Goal: Task Accomplishment & Management: Manage account settings

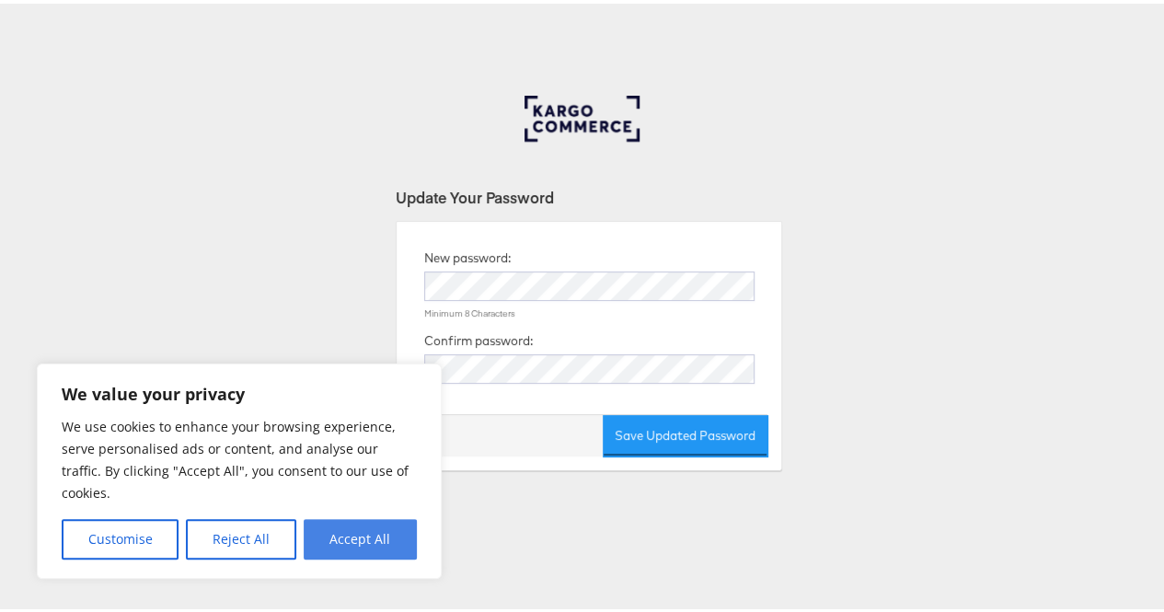
click at [371, 540] on button "Accept All" at bounding box center [360, 535] width 113 height 40
checkbox input "true"
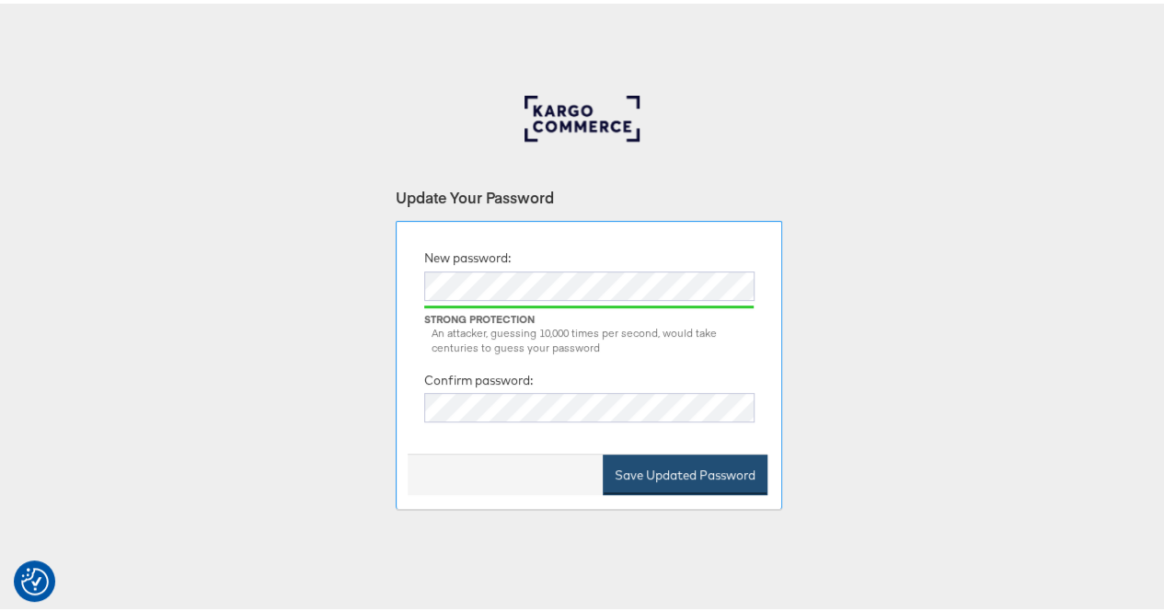
click at [724, 476] on button "Save Updated Password" at bounding box center [685, 471] width 165 height 41
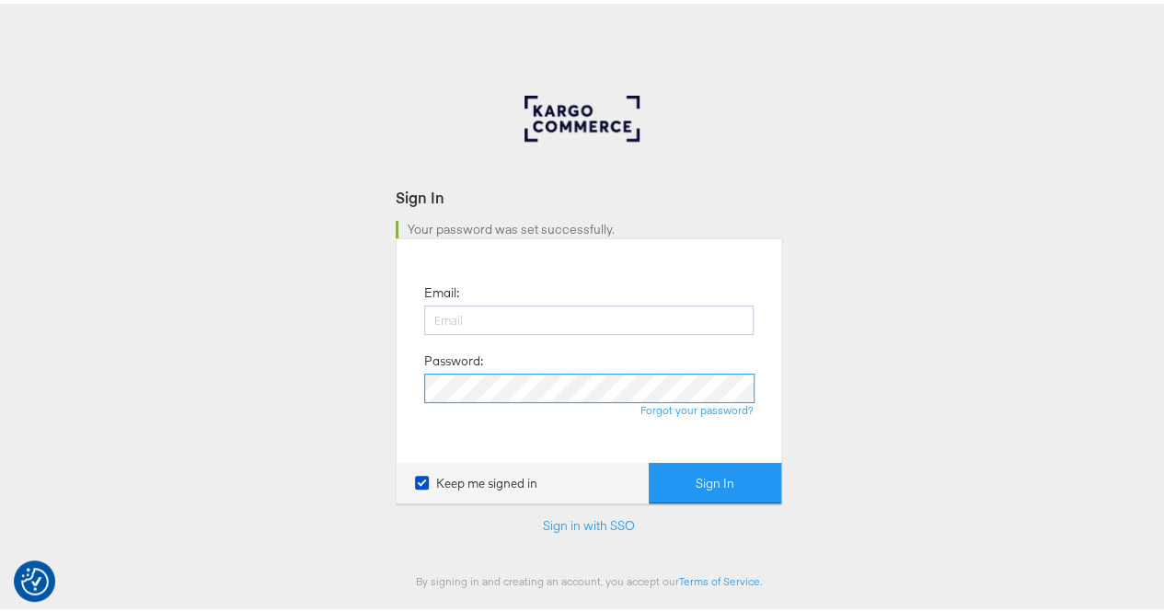
click at [410, 385] on div "Email: Password: Forgot your password?" at bounding box center [588, 347] width 357 height 196
click at [992, 187] on div "Sign In Your password was set successfully. Email: Password: Forgot your passwo…" at bounding box center [589, 552] width 1178 height 920
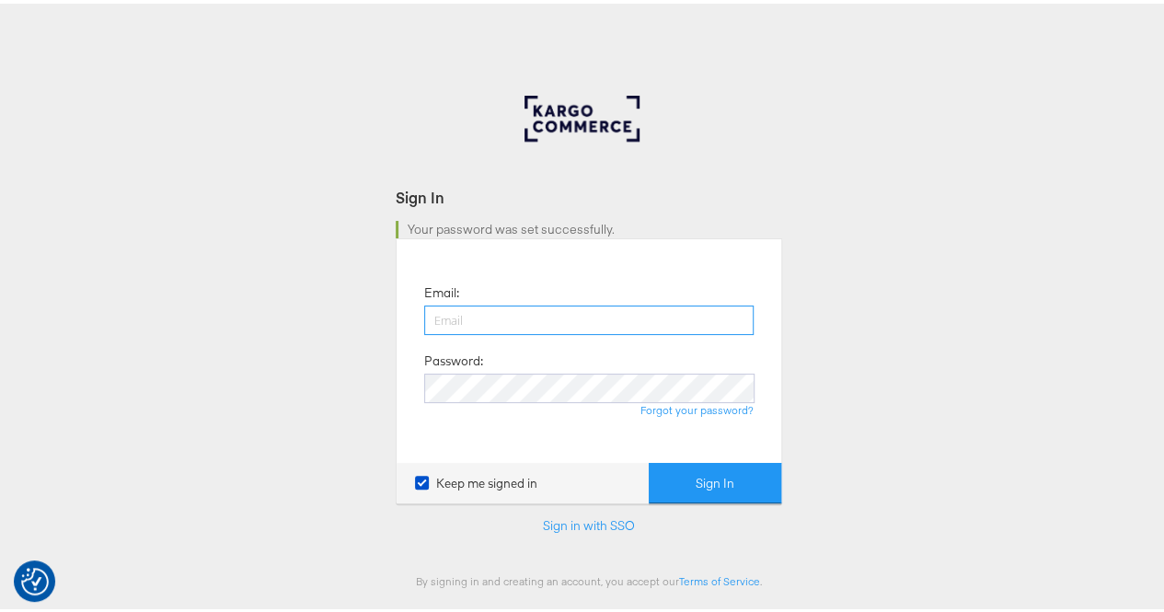
type input "[PERSON_NAME][EMAIL_ADDRESS][PERSON_NAME][DOMAIN_NAME]"
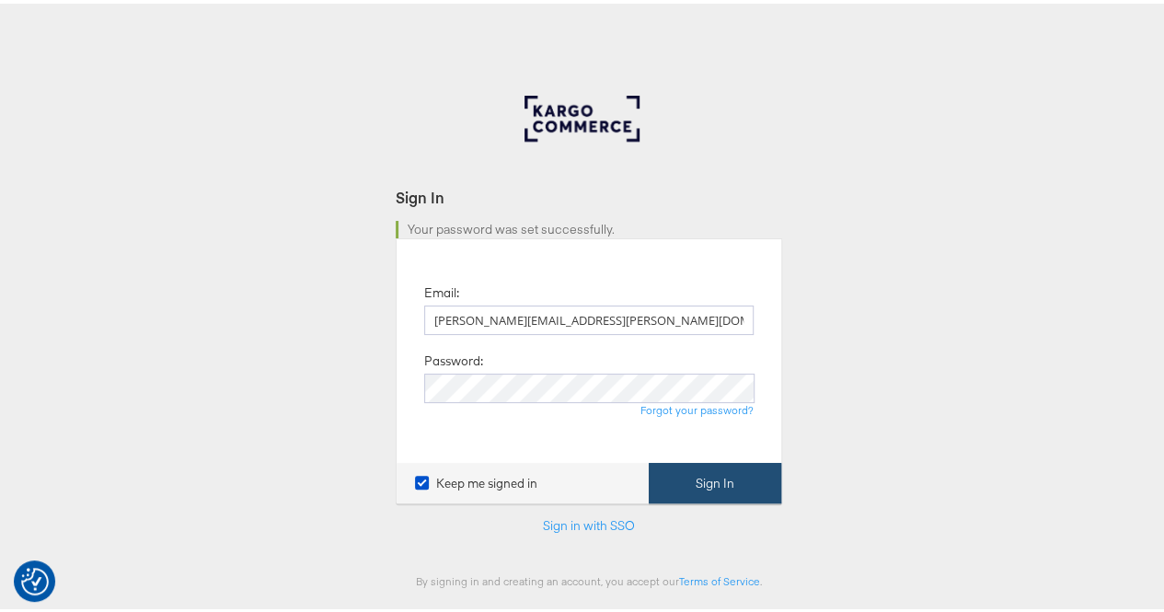
click at [721, 478] on button "Sign In" at bounding box center [715, 479] width 132 height 41
